Goal: Task Accomplishment & Management: Manage account settings

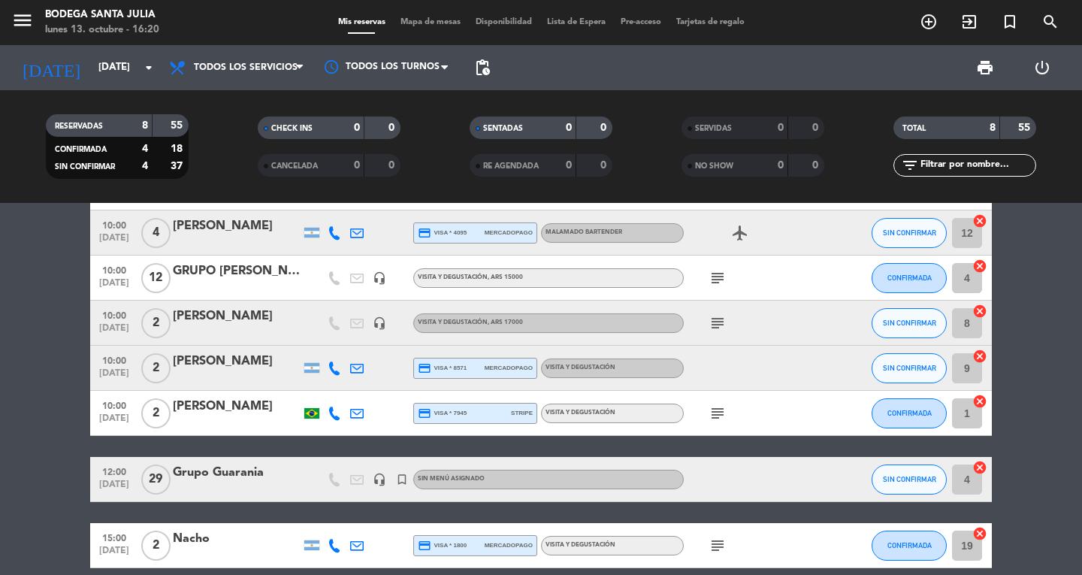
scroll to position [138, 0]
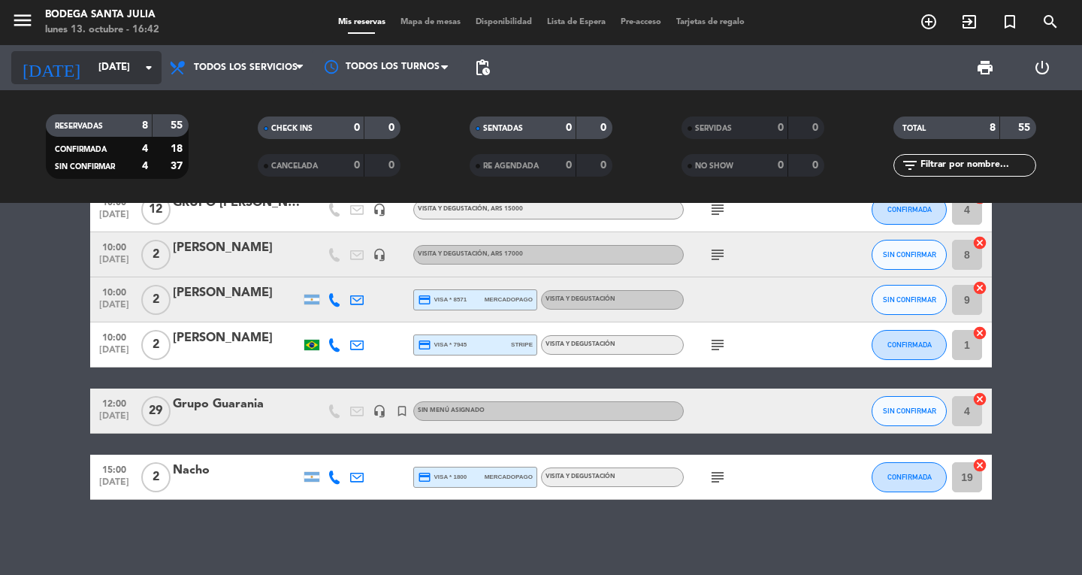
click at [91, 62] on input "[DATE]" at bounding box center [157, 67] width 132 height 27
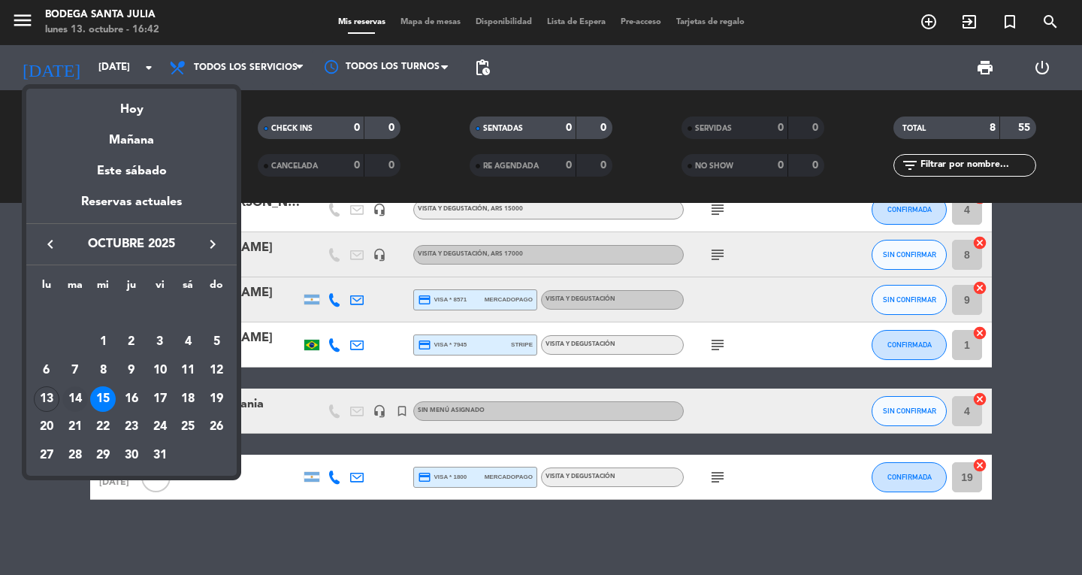
click at [81, 387] on div "14" at bounding box center [75, 399] width 26 height 26
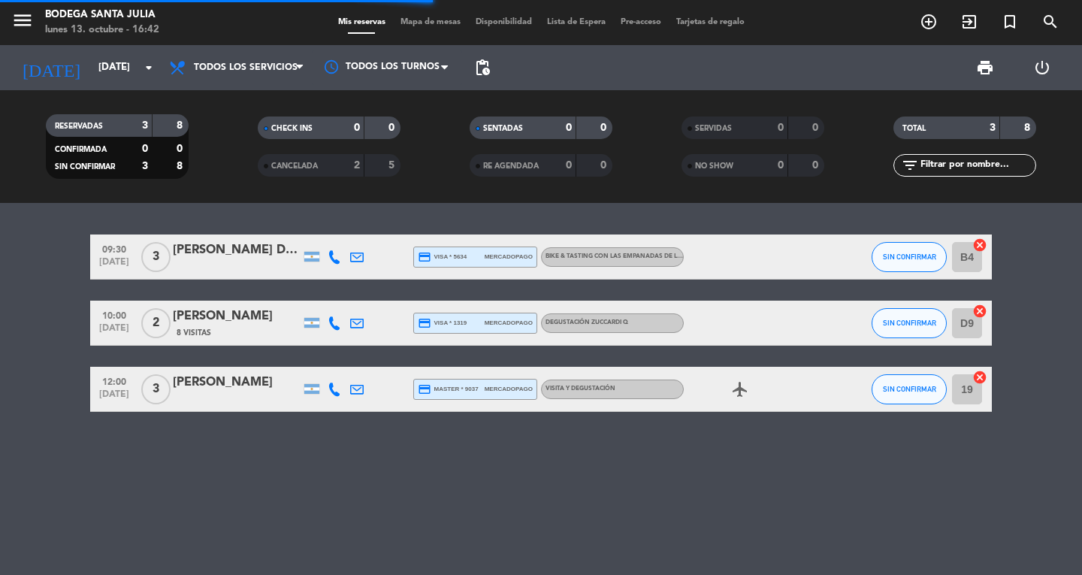
scroll to position [0, 0]
click at [253, 247] on div "[PERSON_NAME] DE LA [PERSON_NAME]" at bounding box center [237, 251] width 128 height 20
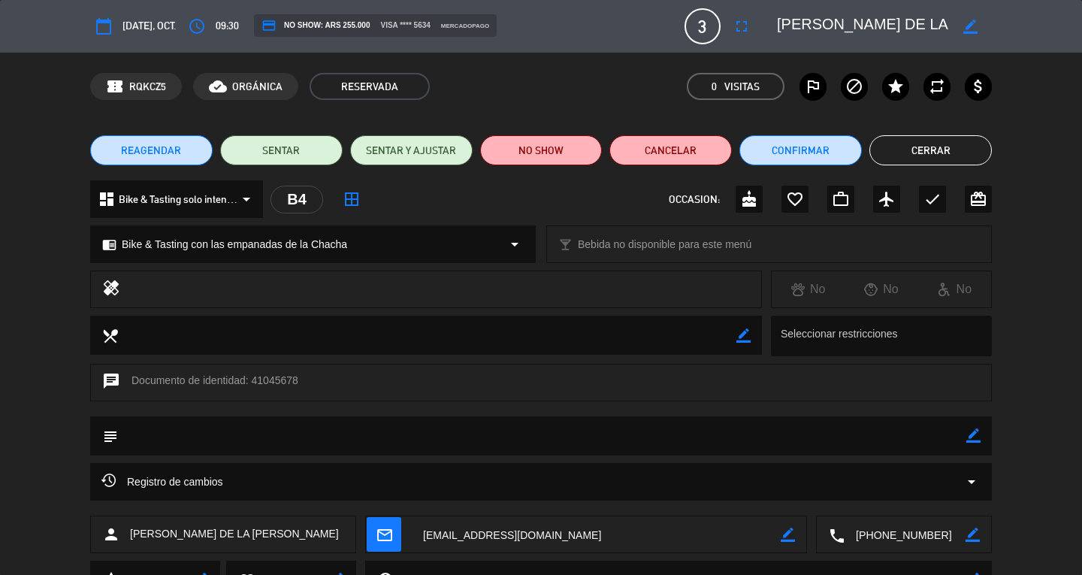
scroll to position [69, 0]
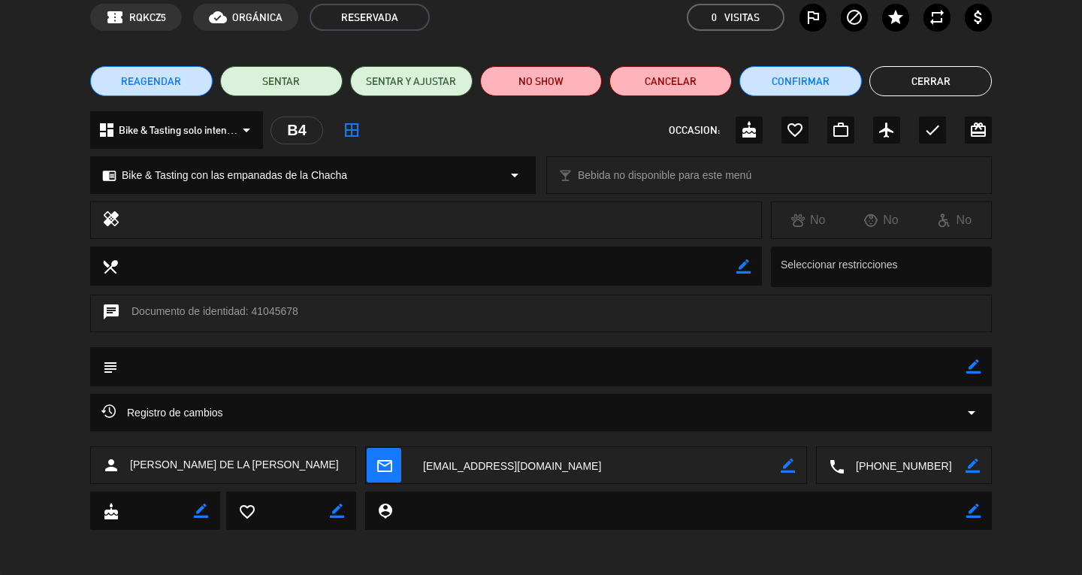
click at [943, 80] on button "Cerrar" at bounding box center [931, 81] width 123 height 30
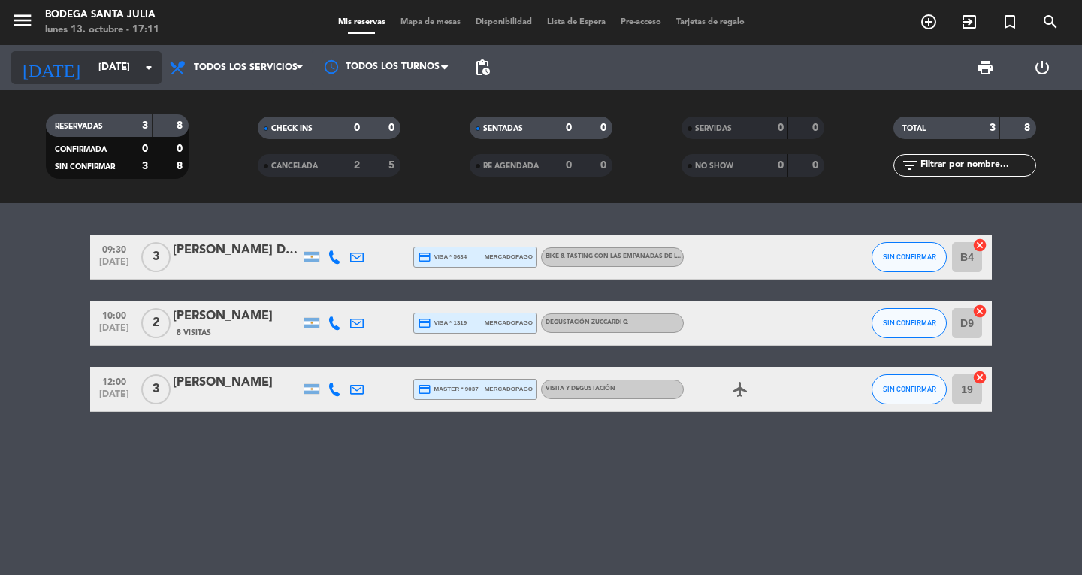
click at [91, 57] on input "[DATE]" at bounding box center [157, 67] width 132 height 27
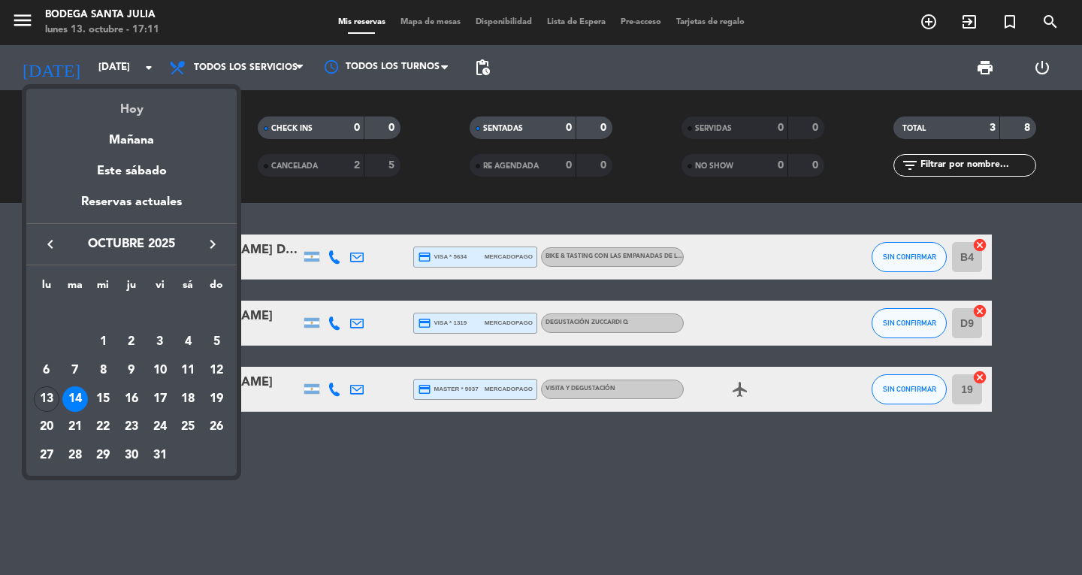
click at [113, 96] on div "Hoy" at bounding box center [131, 104] width 210 height 31
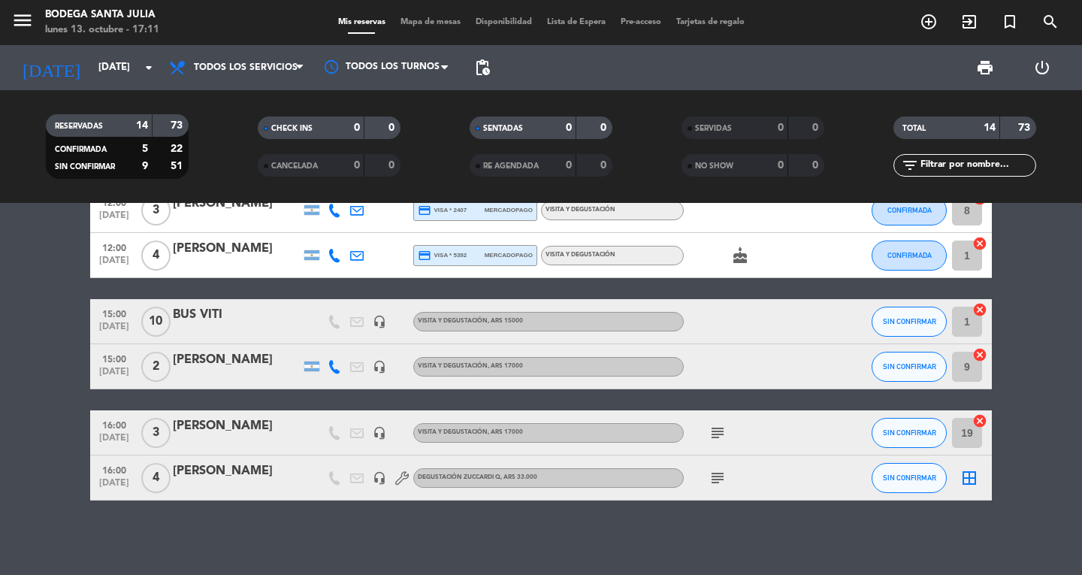
scroll to position [429, 0]
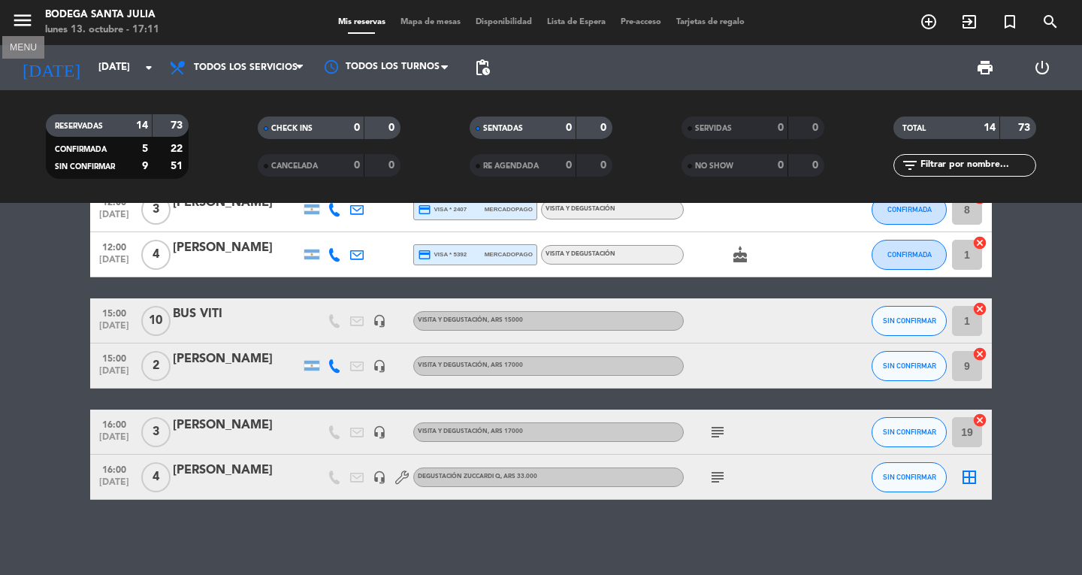
click at [13, 15] on icon "menu" at bounding box center [22, 20] width 23 height 23
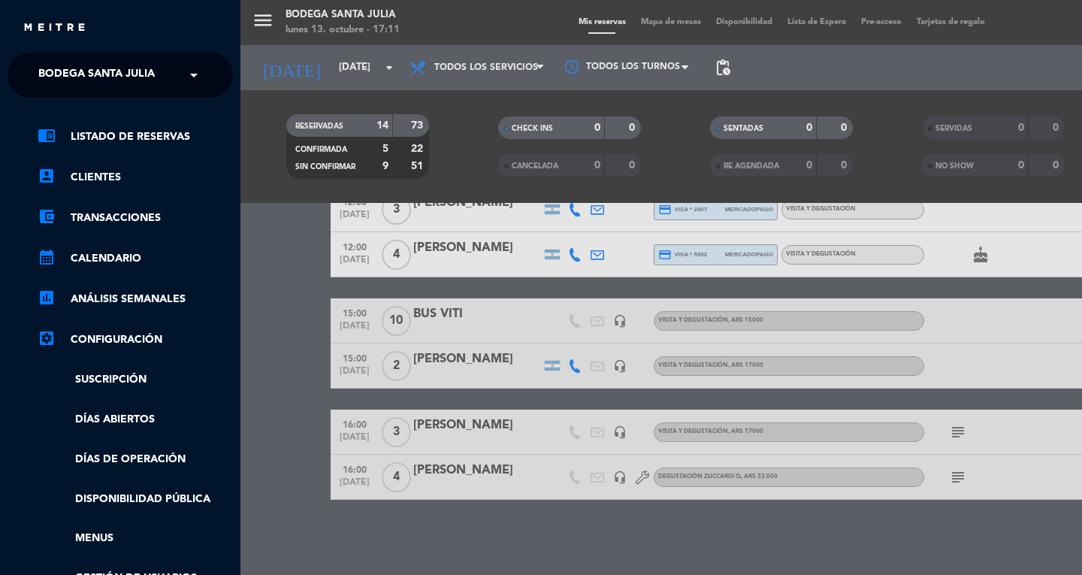
click at [492, 542] on div "menu Bodega Santa [PERSON_NAME] [DATE] 13. octubre - 17:11 Mis reservas Mapa de…" at bounding box center [782, 287] width 1082 height 575
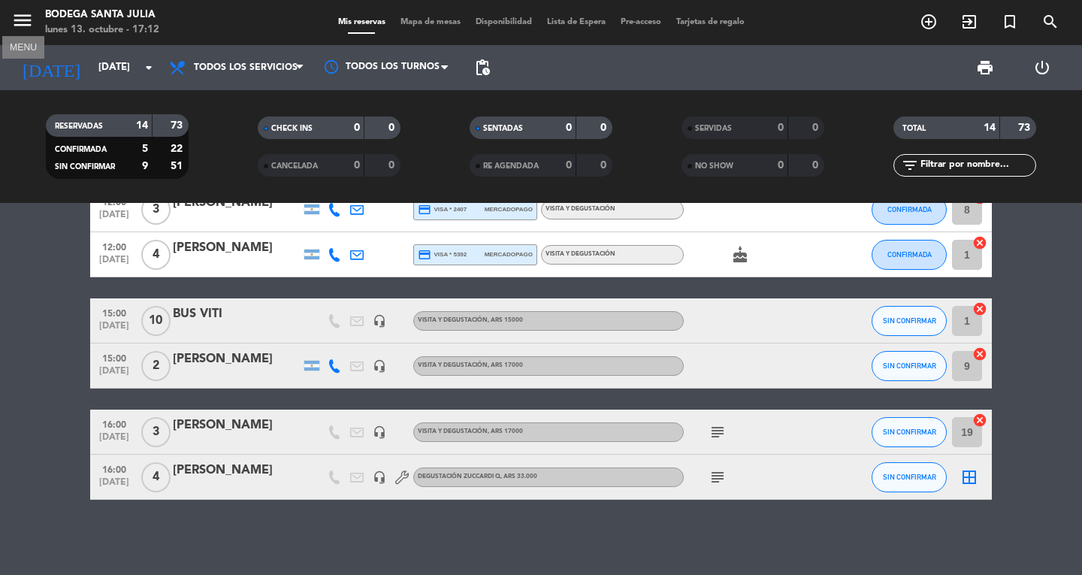
click at [21, 21] on icon "menu" at bounding box center [22, 20] width 23 height 23
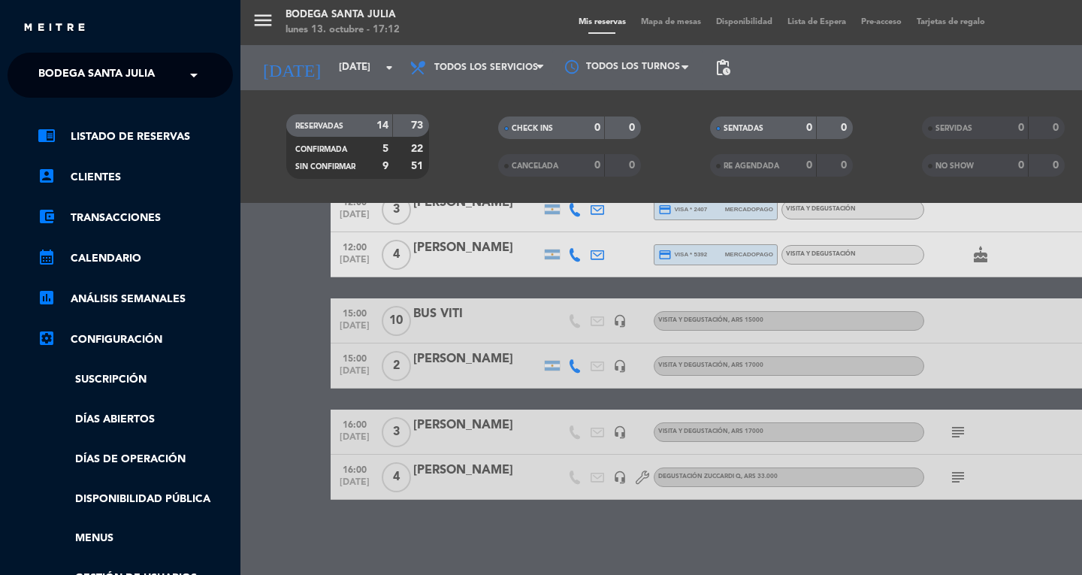
click at [122, 65] on span "Bodega Santa Julia" at bounding box center [96, 75] width 117 height 32
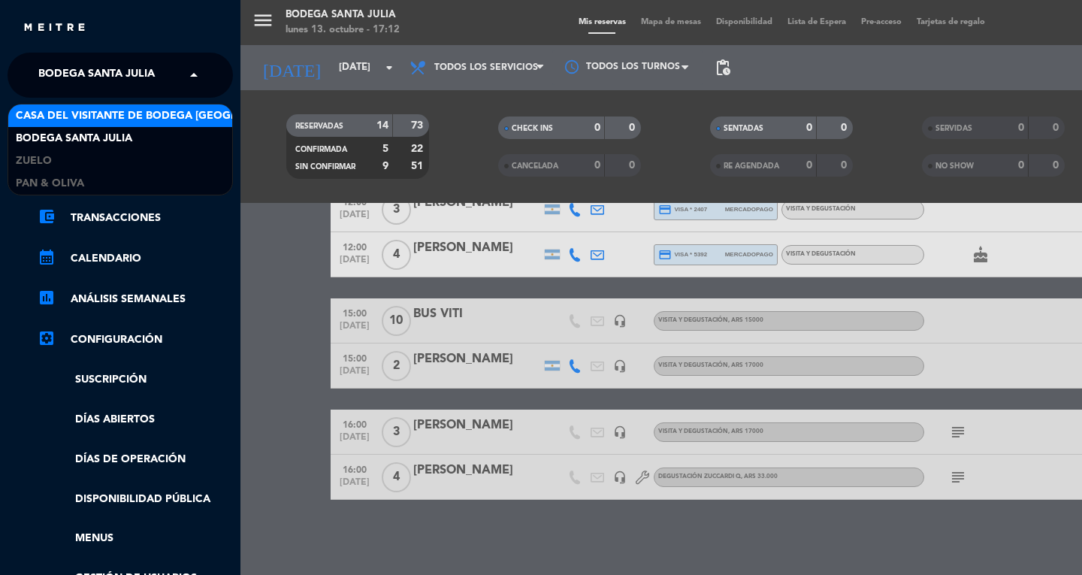
click at [100, 114] on span "Casa del Visitante de Bodega [GEOGRAPHIC_DATA][PERSON_NAME]" at bounding box center [205, 115] width 378 height 17
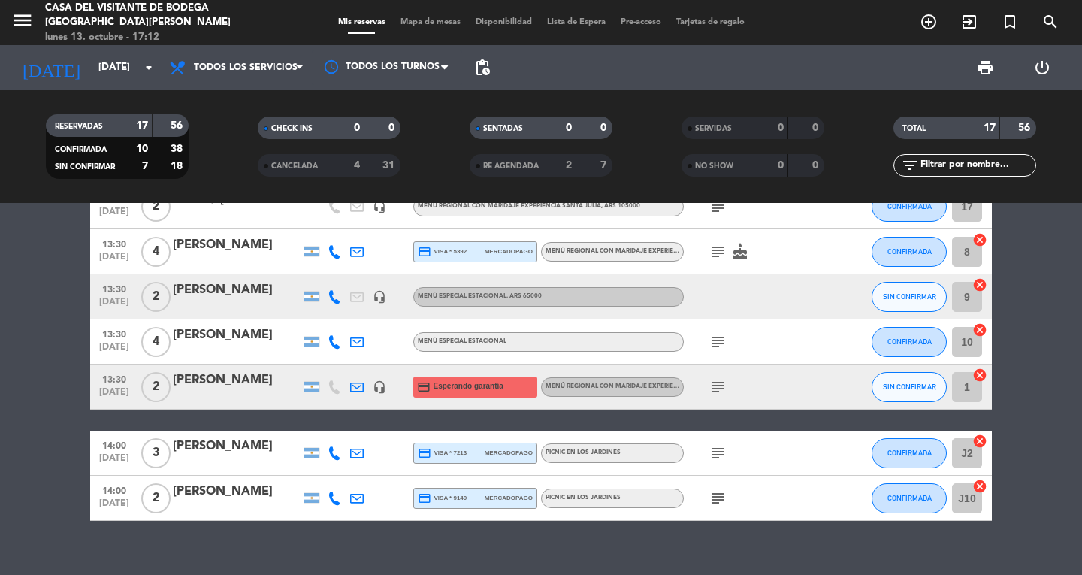
scroll to position [586, 0]
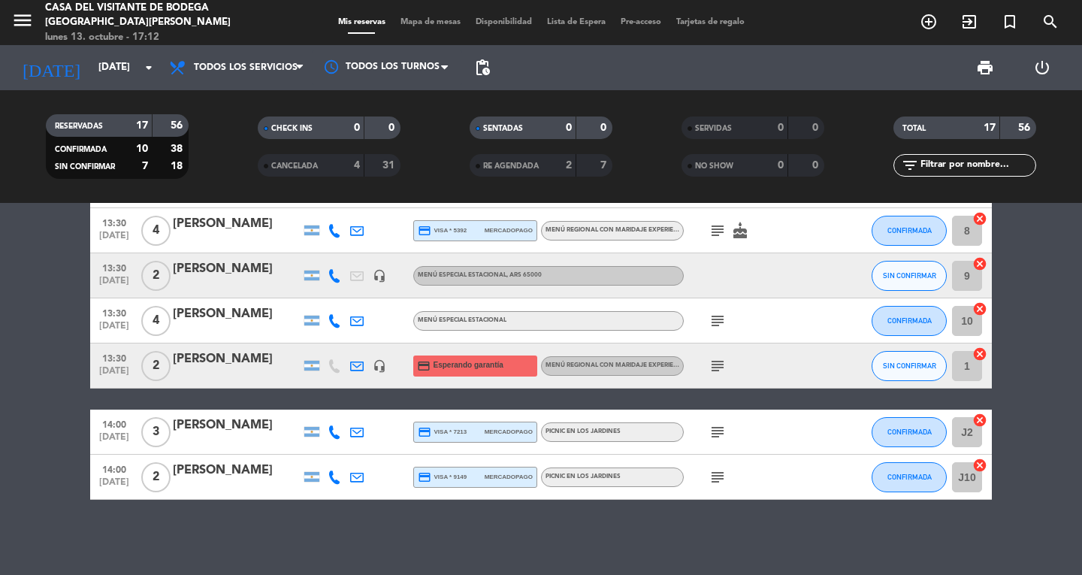
click at [718, 471] on icon "subject" at bounding box center [718, 477] width 18 height 18
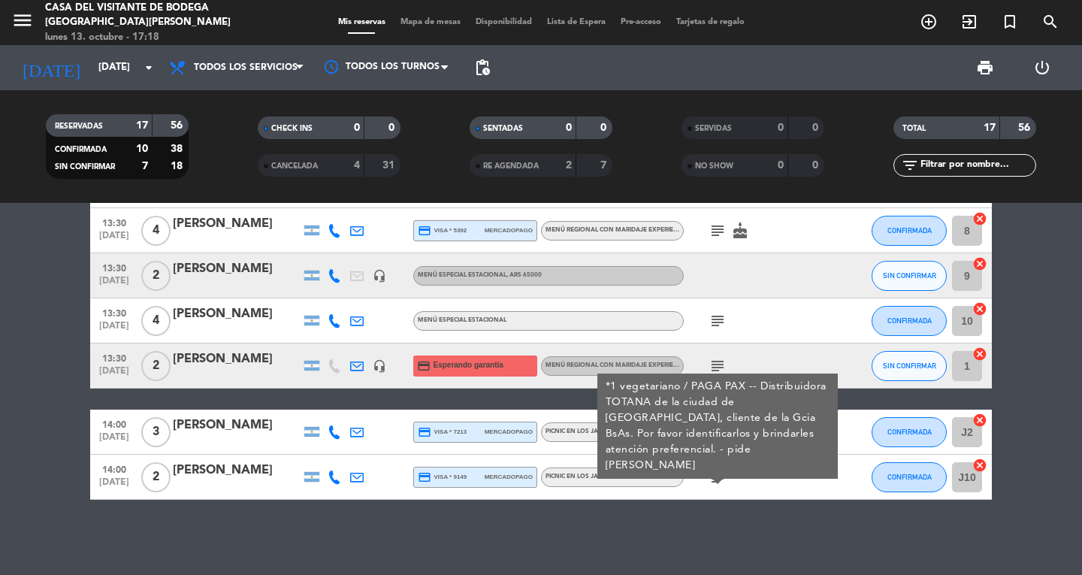
click at [42, 413] on bookings-row "09:30 [DATE] 2 ingles/ [PERSON_NAME] headset_mic Vení a cocinar con Almuerzo Re…" at bounding box center [541, 74] width 1082 height 851
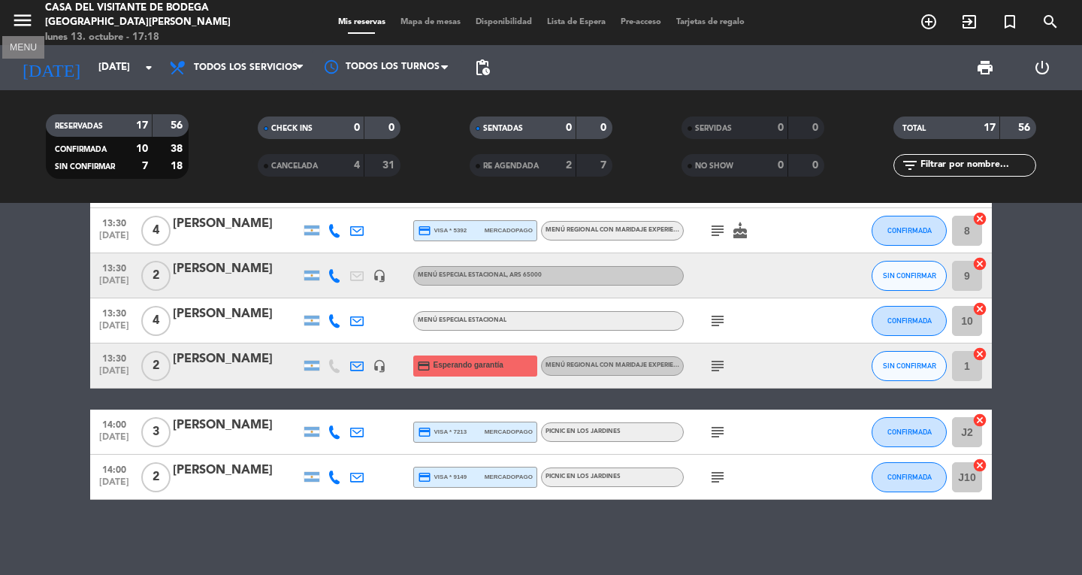
click at [30, 15] on icon "menu" at bounding box center [22, 20] width 23 height 23
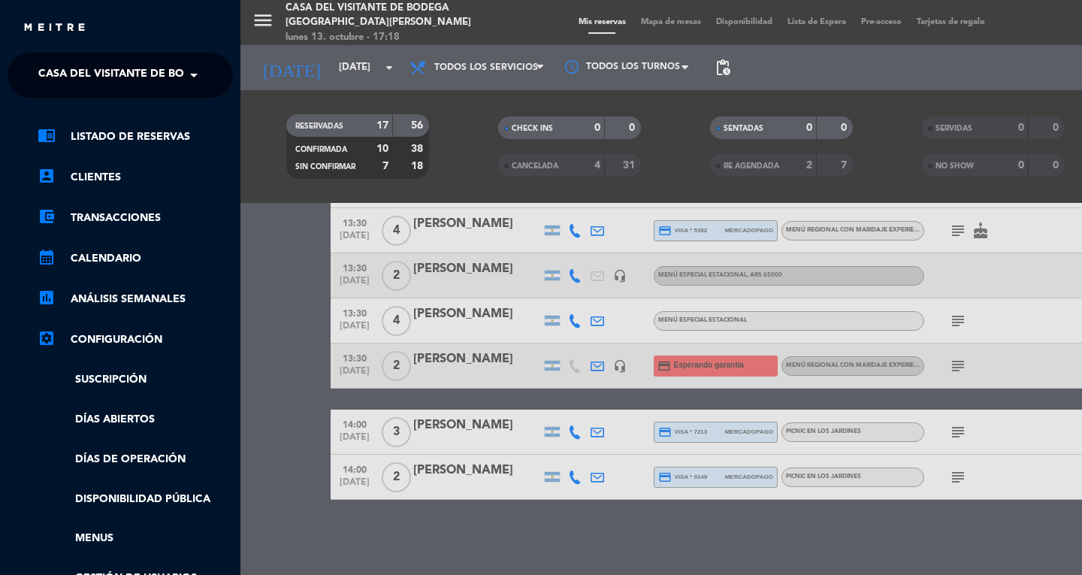
click at [309, 58] on div "menu Casa del Visitante de Bodega Santa [PERSON_NAME] [DATE] 13. octubre - 17:1…" at bounding box center [782, 287] width 1082 height 575
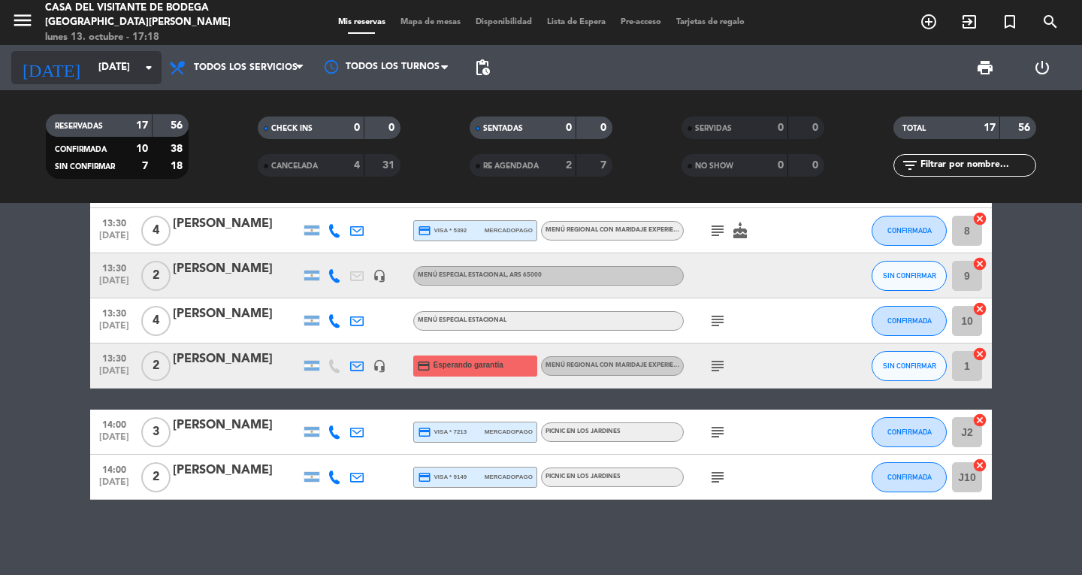
click at [117, 65] on input "[DATE]" at bounding box center [157, 67] width 132 height 27
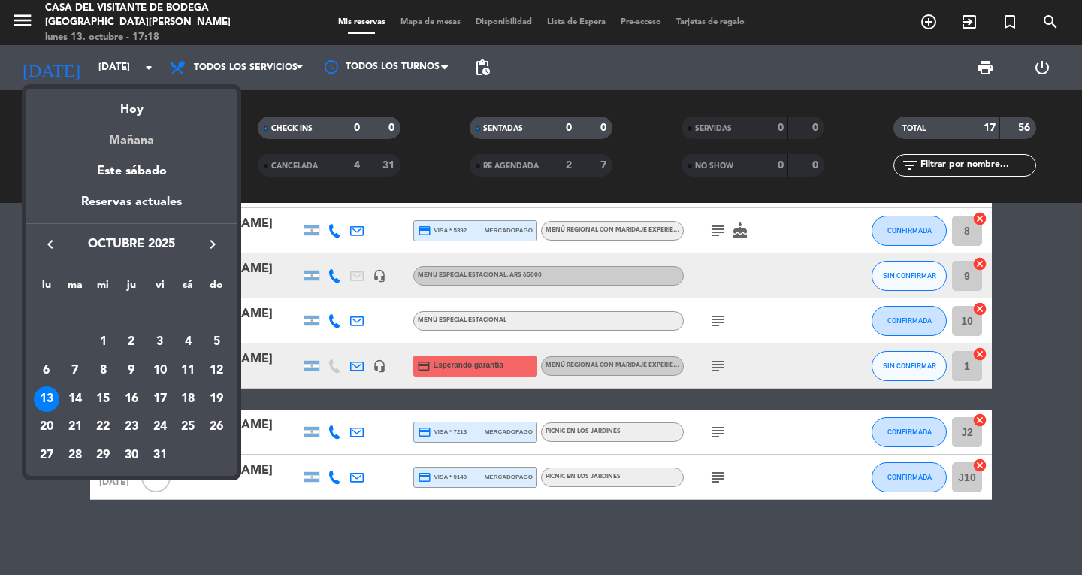
click at [146, 144] on div "Mañana" at bounding box center [131, 135] width 210 height 31
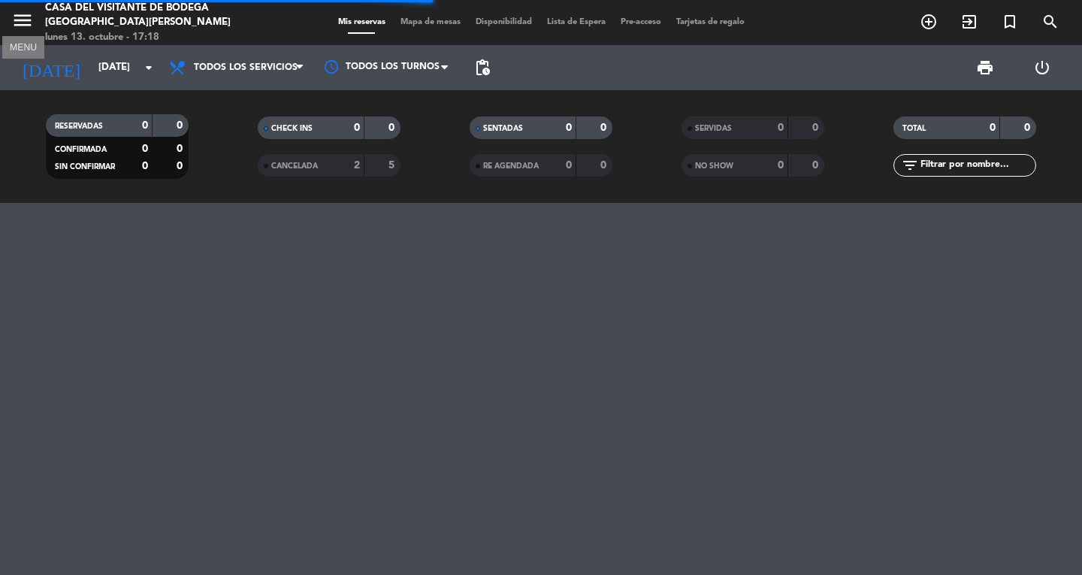
scroll to position [0, 0]
click at [20, 11] on icon "menu" at bounding box center [22, 20] width 23 height 23
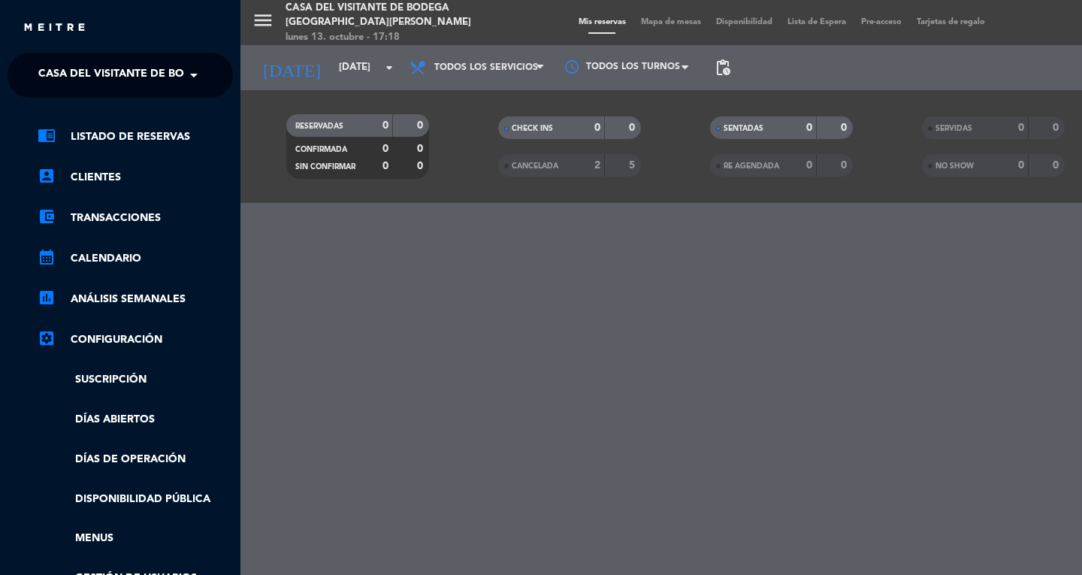
click at [97, 81] on span "Casa del Visitante de Bodega [GEOGRAPHIC_DATA][PERSON_NAME]" at bounding box center [227, 75] width 378 height 32
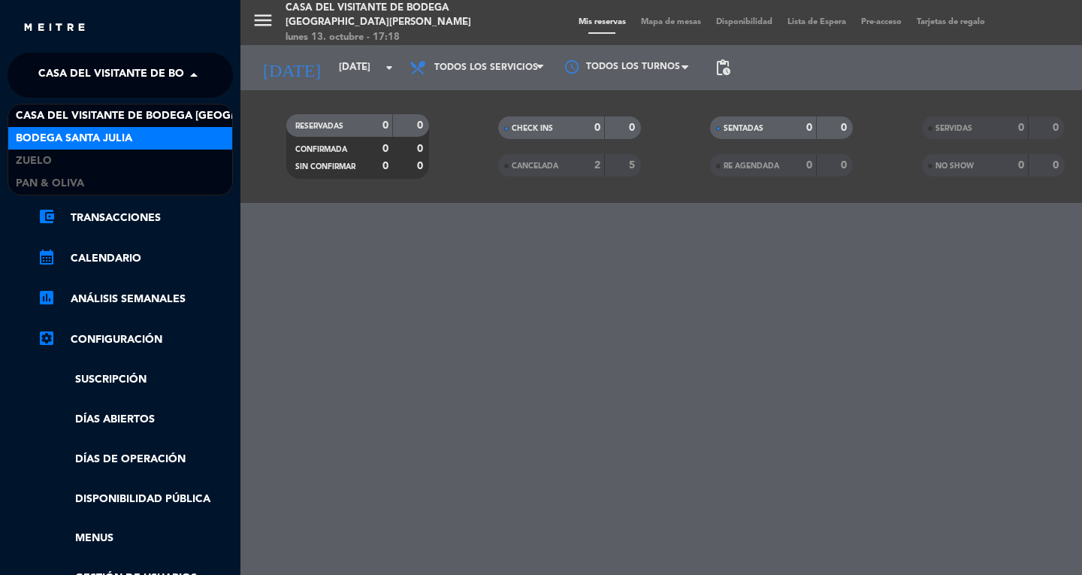
click at [134, 133] on div "Bodega Santa Julia" at bounding box center [120, 138] width 224 height 23
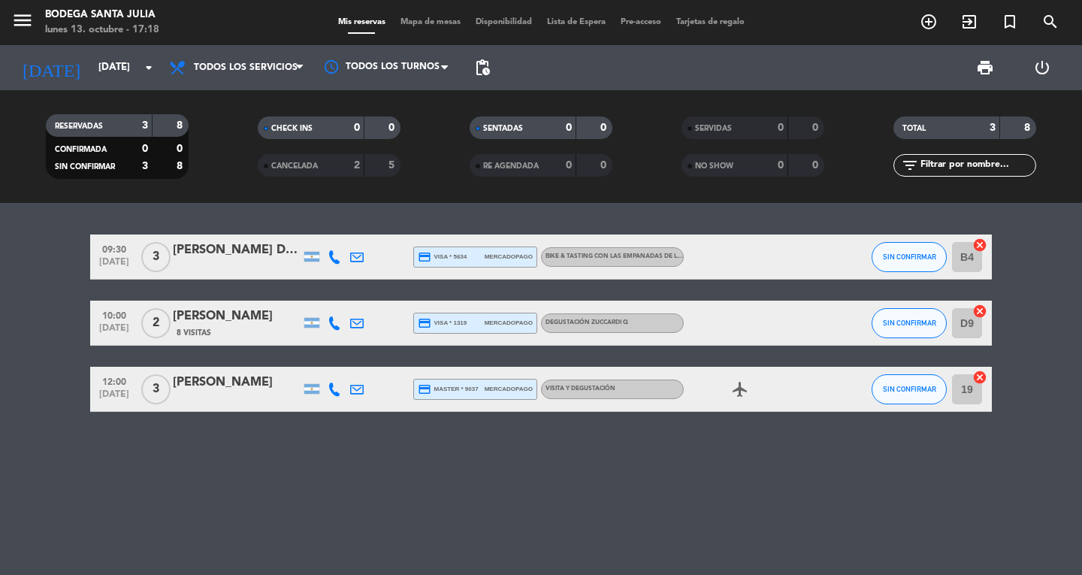
click at [97, 398] on span "[DATE]" at bounding box center [114, 397] width 38 height 17
click at [29, 397] on bookings-row "09:30 [DATE] 3 [PERSON_NAME] DE LA [PERSON_NAME] credit_card visa * 5634 mercad…" at bounding box center [541, 323] width 1082 height 177
click at [113, 244] on span "09:30" at bounding box center [114, 248] width 38 height 17
click at [17, 352] on bookings-row "09:30 [DATE] Creada: [DATE] 3 [PERSON_NAME] DE LA [PERSON_NAME] credit_card vis…" at bounding box center [541, 323] width 1082 height 177
click at [94, 70] on input "[DATE]" at bounding box center [157, 67] width 132 height 27
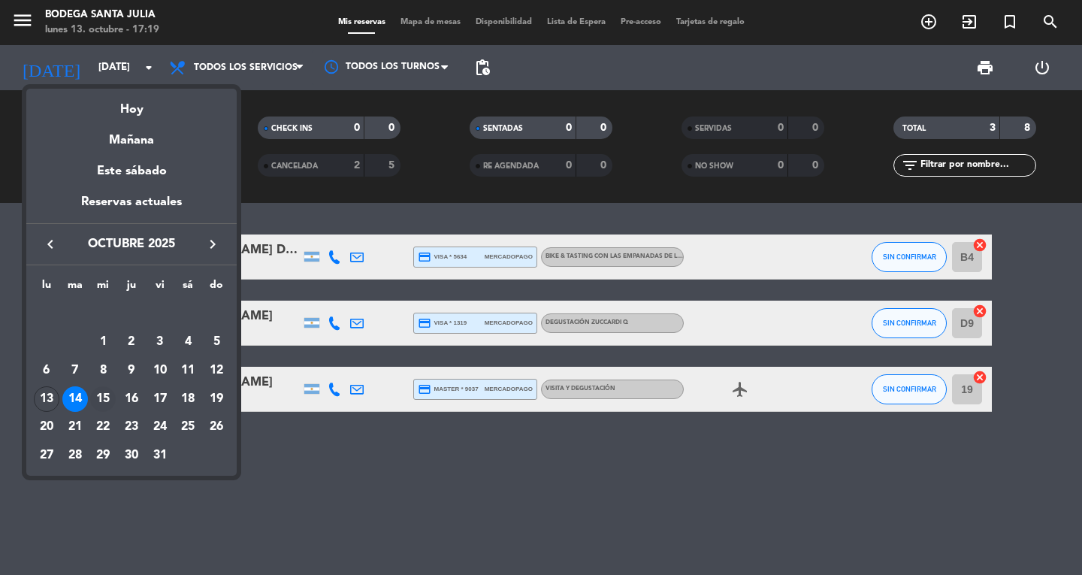
click at [99, 404] on div "15" at bounding box center [103, 399] width 26 height 26
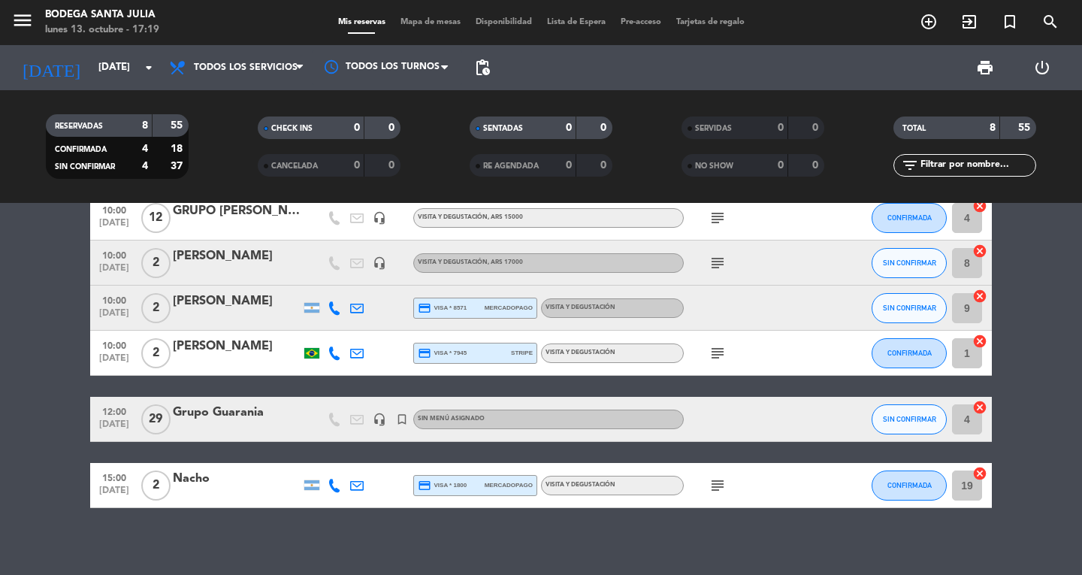
scroll to position [138, 0]
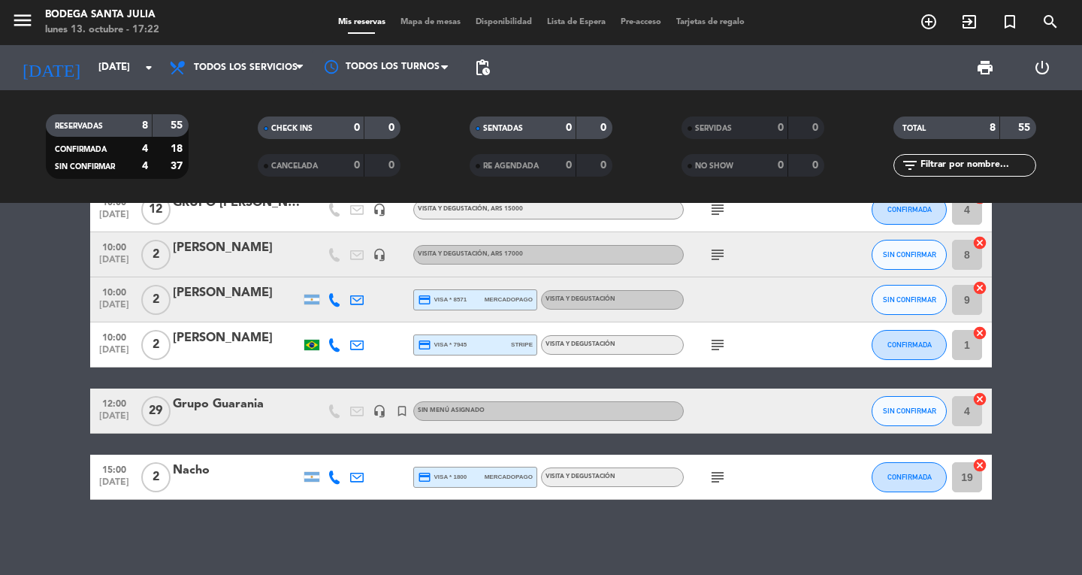
click at [62, 39] on div "menu Bodega Santa [PERSON_NAME] [DATE] 13. octubre - 17:22" at bounding box center [135, 22] width 271 height 35
click at [101, 77] on input "[DATE]" at bounding box center [157, 67] width 132 height 27
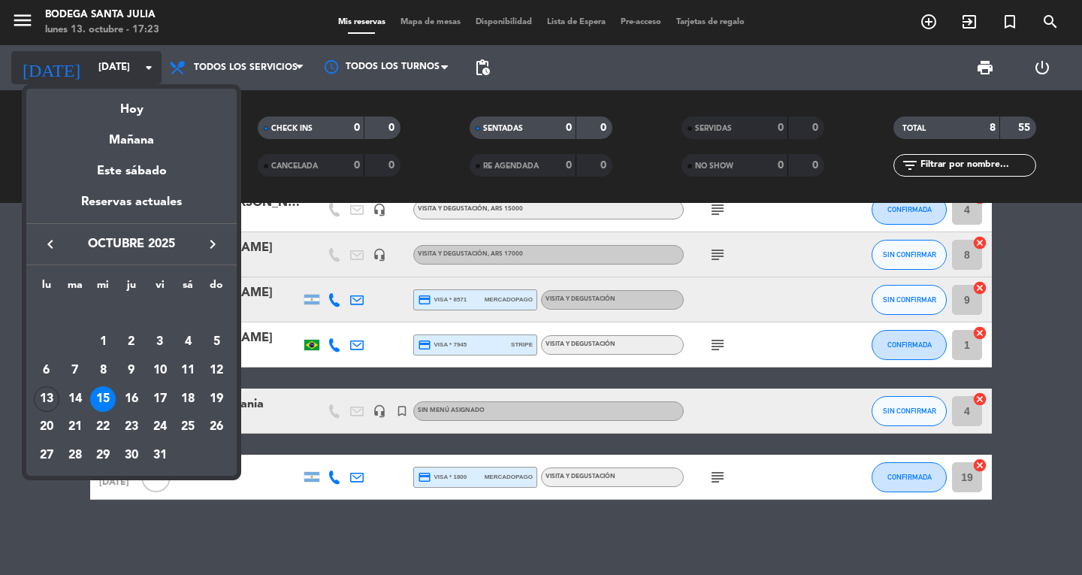
click at [135, 85] on mat-datepicker-content "semana que viene esta semana semana previa misma semana del año anterior [DATE]…" at bounding box center [131, 281] width 210 height 392
click at [139, 104] on div "Hoy" at bounding box center [131, 104] width 210 height 31
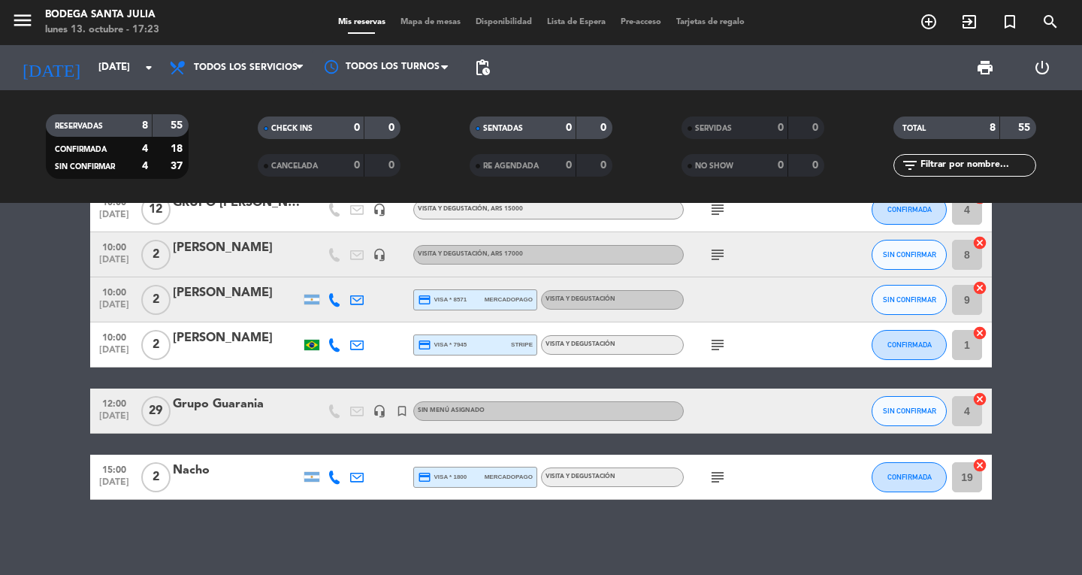
type input "[DATE]"
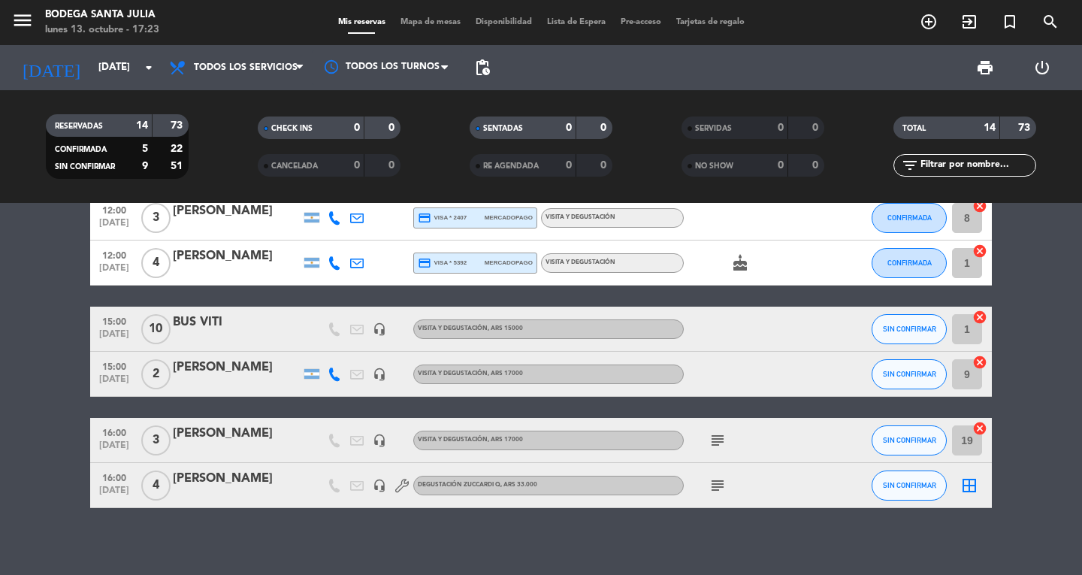
scroll to position [429, 0]
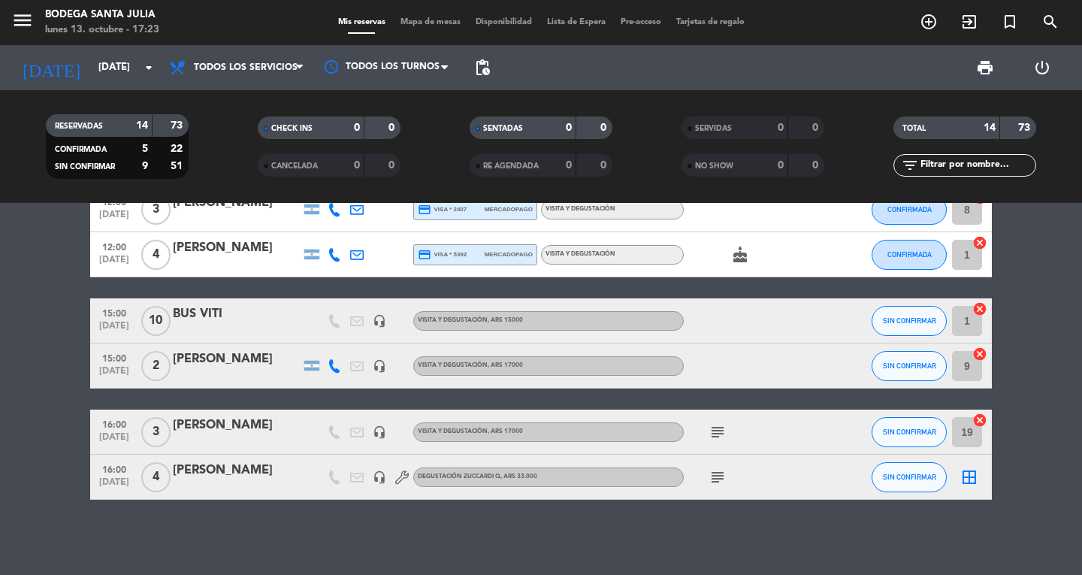
click at [725, 474] on icon "subject" at bounding box center [718, 477] width 18 height 18
